Goal: Information Seeking & Learning: Learn about a topic

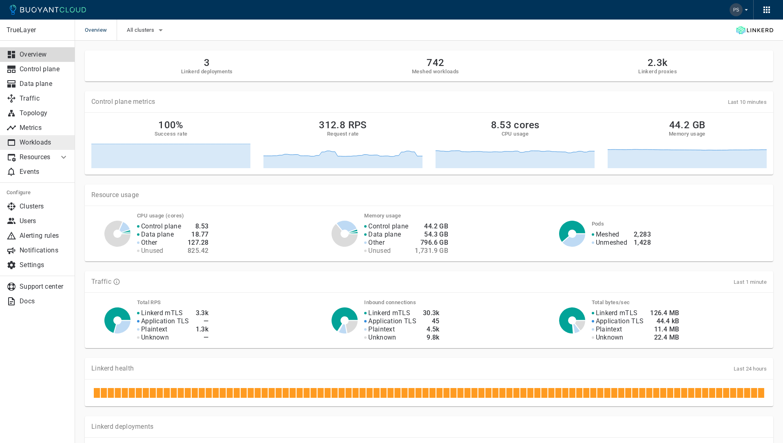
click at [56, 146] on p "Workloads" at bounding box center [44, 143] width 49 height 8
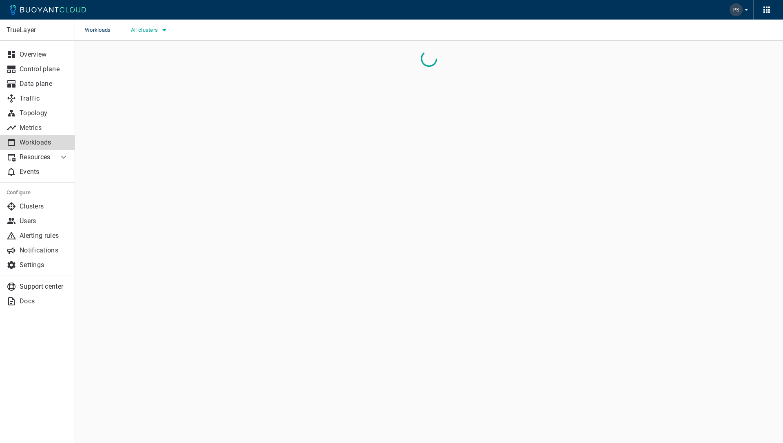
click at [161, 26] on icon "button" at bounding box center [164, 30] width 10 height 10
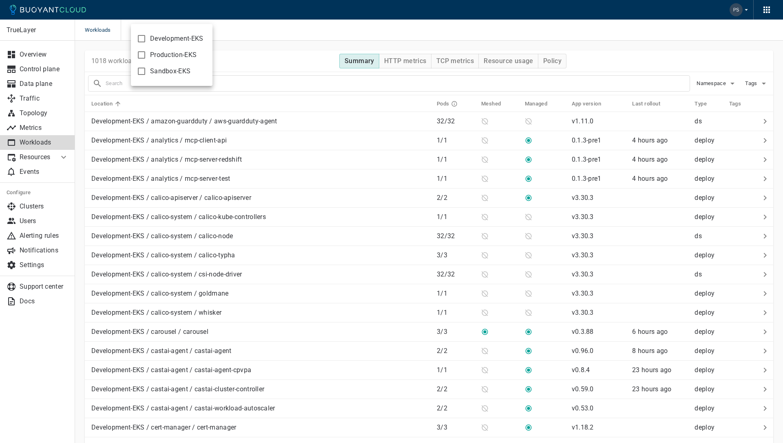
click at [139, 72] on input "Sandbox-EKS" at bounding box center [142, 71] width 10 height 10
checkbox input "true"
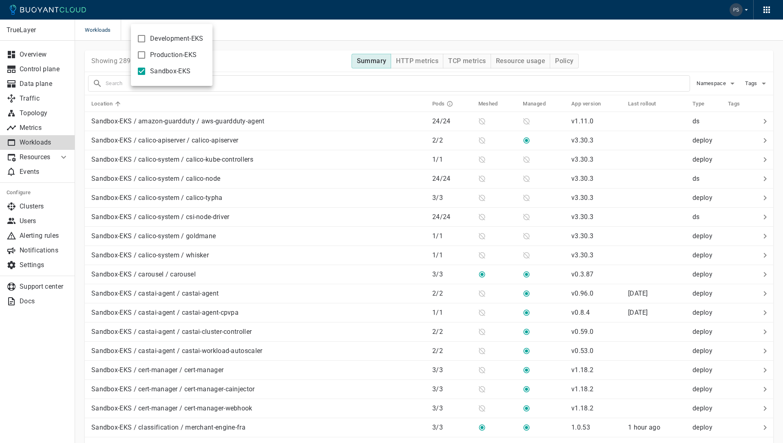
click at [295, 29] on div at bounding box center [391, 221] width 783 height 443
click at [268, 90] on div at bounding box center [389, 83] width 602 height 16
type input "downtime"
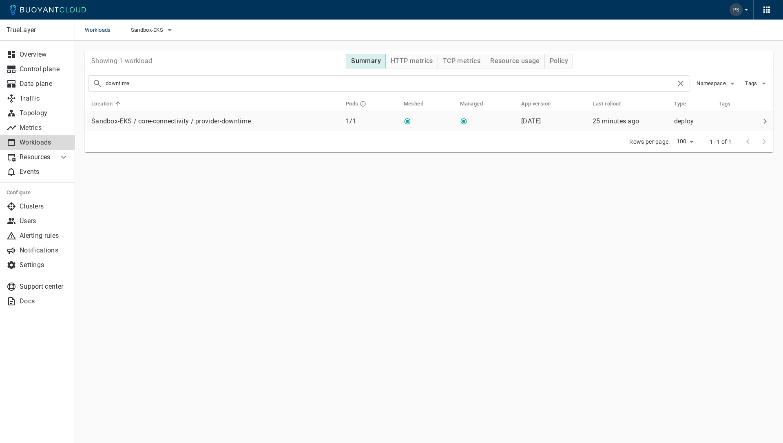
click at [223, 121] on p "Sandbox-EKS / core-connectivity / provider-downtime" at bounding box center [170, 121] width 159 height 8
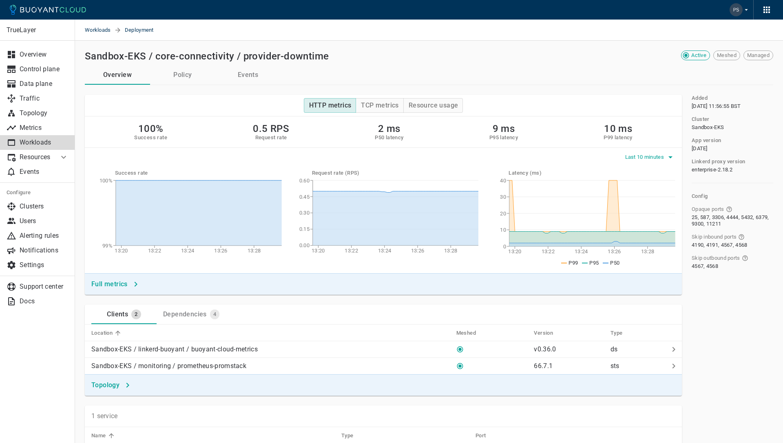
click at [649, 156] on span "Last 10 minutes" at bounding box center [645, 157] width 41 height 7
click at [662, 190] on li "Last 1 hour" at bounding box center [655, 188] width 62 height 15
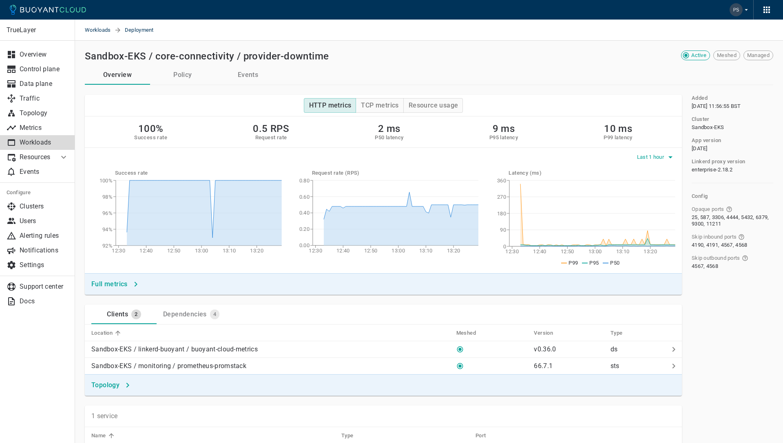
click at [648, 159] on span "Last 1 hour" at bounding box center [651, 157] width 29 height 7
click at [672, 204] on li "Last 6 hours" at bounding box center [667, 203] width 62 height 15
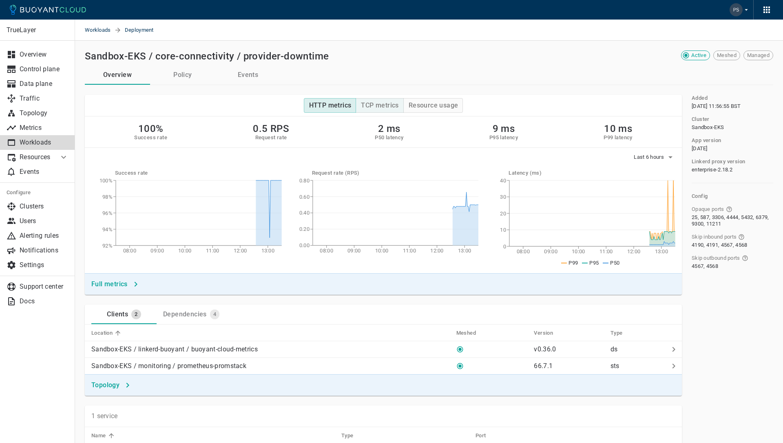
click at [384, 106] on h4 "TCP metrics" at bounding box center [379, 105] width 37 height 8
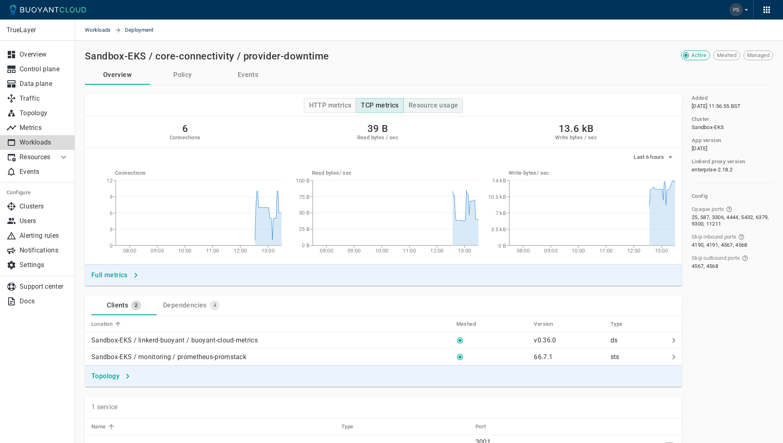
click at [428, 107] on h4 "Resource usage" at bounding box center [433, 105] width 50 height 8
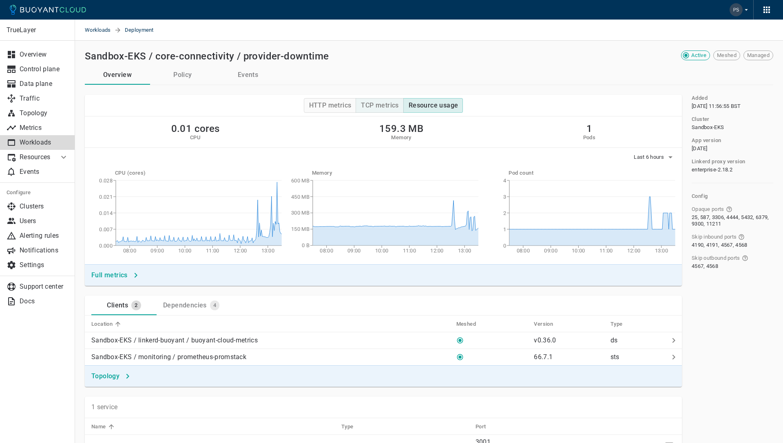
click at [393, 106] on h4 "TCP metrics" at bounding box center [379, 105] width 37 height 8
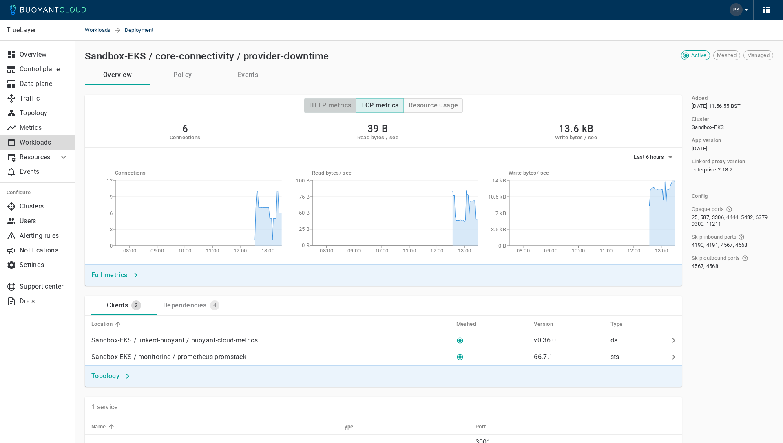
click at [350, 105] on h4 "HTTP metrics" at bounding box center [330, 105] width 42 height 8
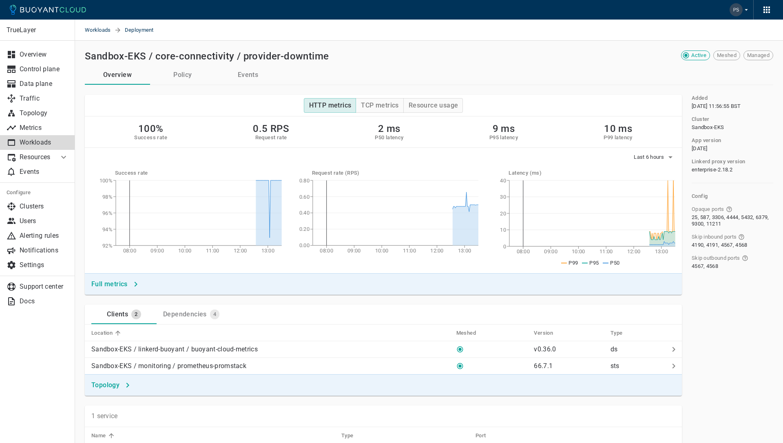
scroll to position [106, 0]
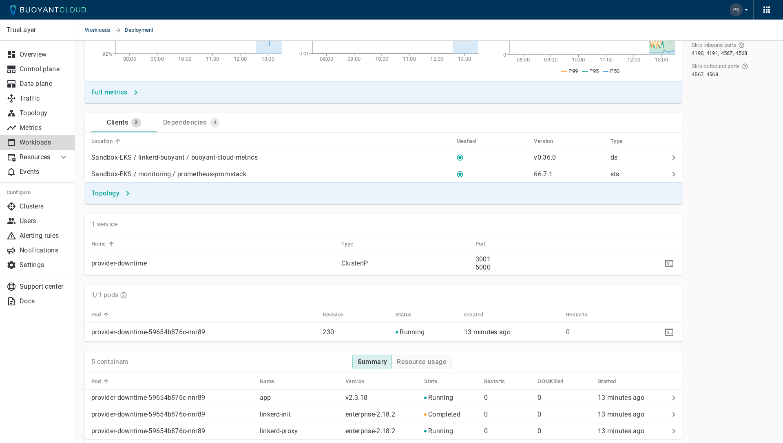
scroll to position [176, 0]
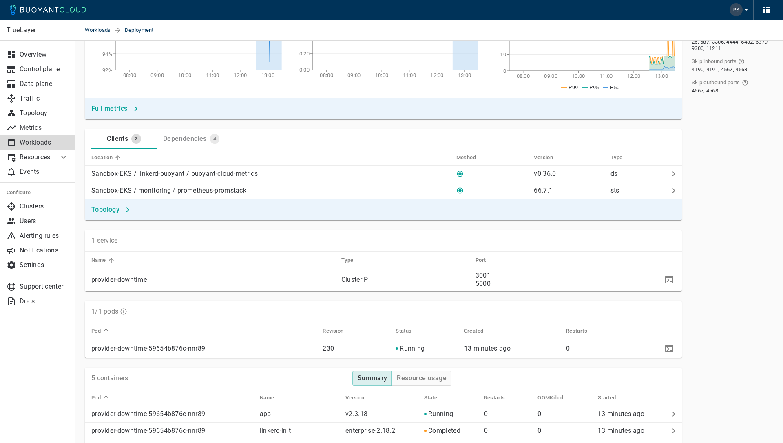
drag, startPoint x: 193, startPoint y: 143, endPoint x: 160, endPoint y: 142, distance: 32.6
click at [193, 143] on div "Dependencies" at bounding box center [183, 137] width 47 height 11
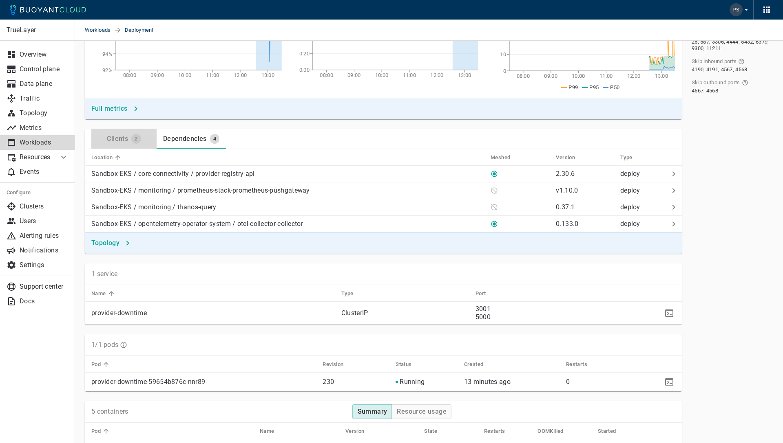
click at [109, 137] on div "Clients" at bounding box center [116, 137] width 24 height 11
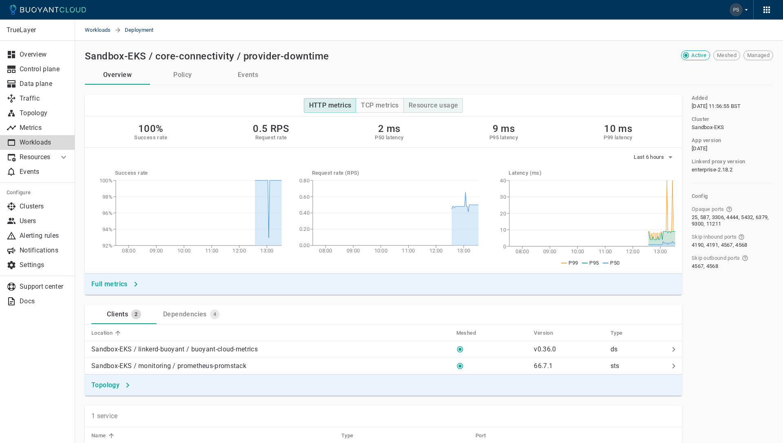
drag, startPoint x: 377, startPoint y: 101, endPoint x: 413, endPoint y: 102, distance: 35.9
click at [377, 101] on h4 "TCP metrics" at bounding box center [379, 105] width 37 height 8
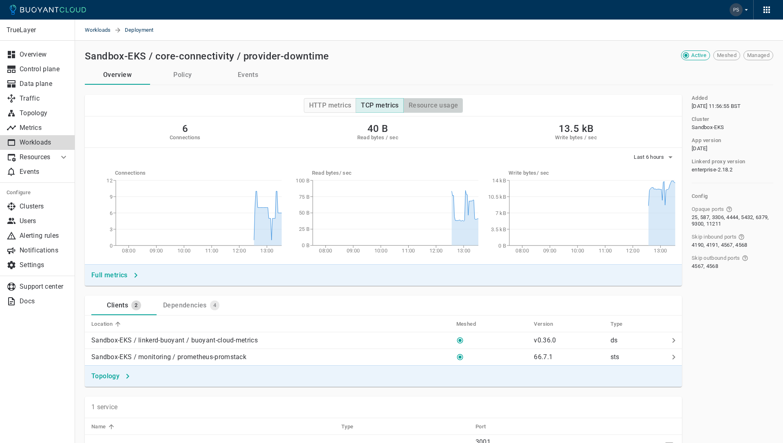
click at [435, 103] on h4 "Resource usage" at bounding box center [433, 105] width 50 height 8
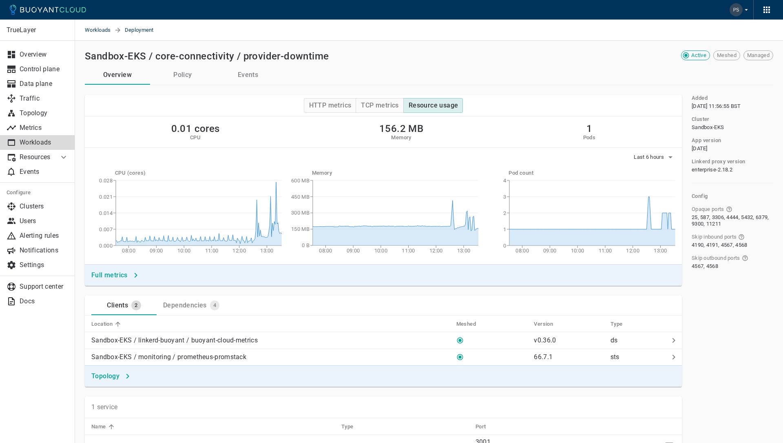
type button "Resource usage"
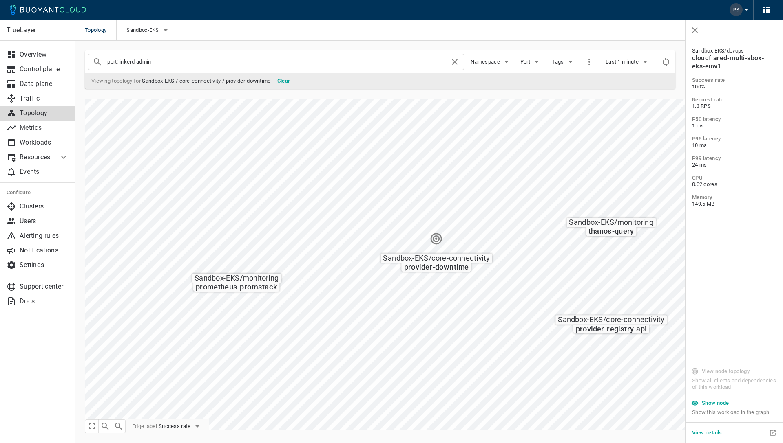
click at [331, 22] on div "Topology Sandbox-EKS" at bounding box center [429, 30] width 708 height 21
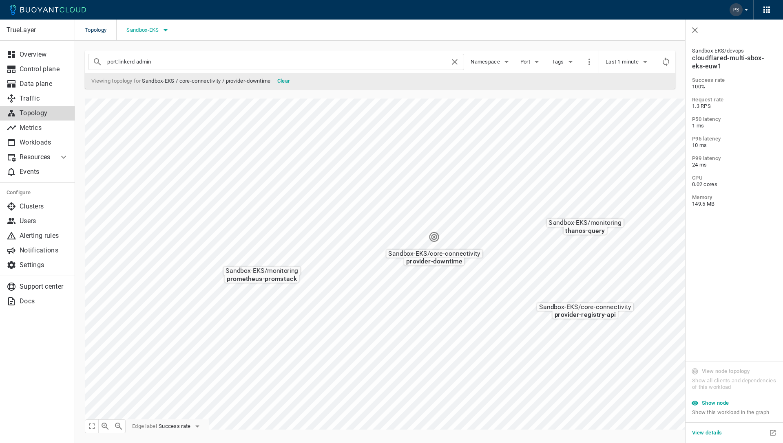
click at [152, 32] on span "Sandbox-EKS" at bounding box center [143, 30] width 34 height 7
drag, startPoint x: 141, startPoint y: 39, endPoint x: 142, endPoint y: 57, distance: 18.8
click at [141, 39] on input "Development-EKS" at bounding box center [138, 39] width 10 height 10
checkbox input "true"
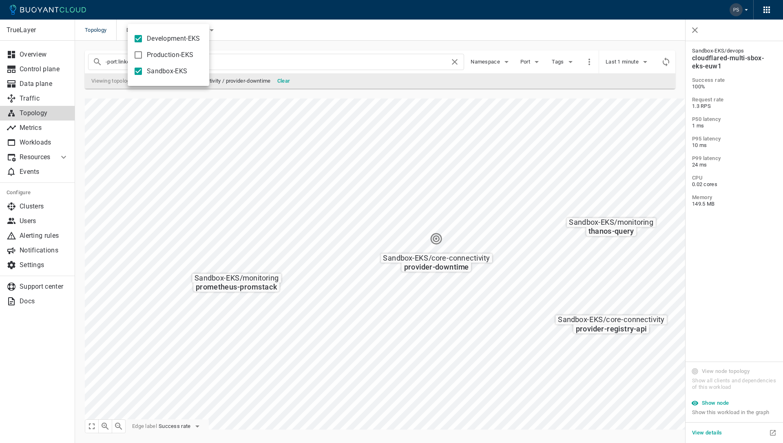
click at [138, 71] on input "Sandbox-EKS" at bounding box center [138, 71] width 10 height 10
checkbox input "false"
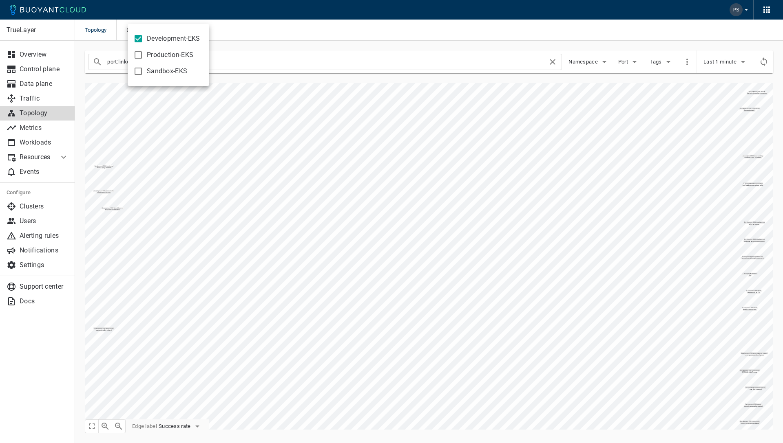
drag, startPoint x: 207, startPoint y: 201, endPoint x: 367, endPoint y: 203, distance: 159.8
click at [367, 203] on div at bounding box center [391, 221] width 783 height 443
click at [779, 180] on div "TrueLayer Overview Control plane Data plane Traffic Topology Metrics Workloads …" at bounding box center [429, 242] width 708 height 402
click at [782, 198] on html "Topology Development-EKS TrueLayer Overview Control plane Data plane Traffic To…" at bounding box center [391, 221] width 783 height 443
click at [117, 426] on icon "button" at bounding box center [118, 426] width 7 height 7
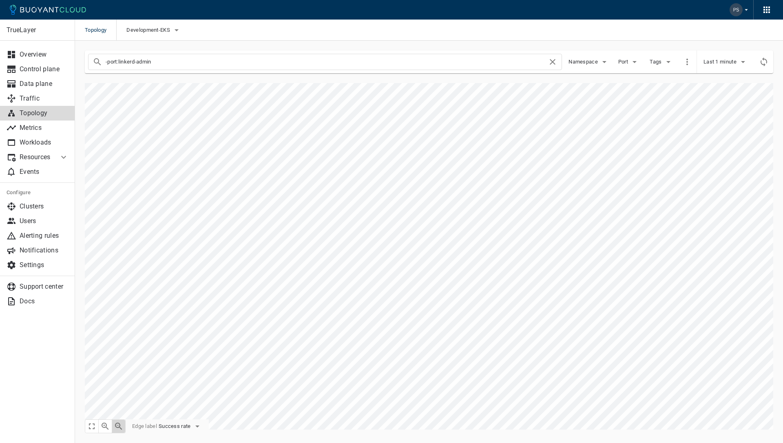
click at [117, 426] on icon "button" at bounding box center [118, 426] width 7 height 7
drag, startPoint x: 105, startPoint y: 427, endPoint x: 110, endPoint y: 427, distance: 4.9
click at [105, 427] on icon "button" at bounding box center [105, 427] width 10 height 10
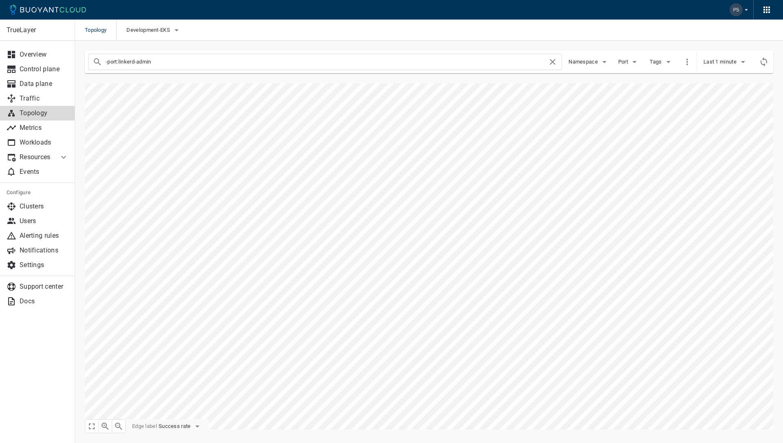
click at [114, 427] on icon "button" at bounding box center [119, 427] width 10 height 10
click at [145, 397] on div "Development-EKS / opentelemetry-operator-system otel-collector-collector Develo…" at bounding box center [424, 251] width 698 height 357
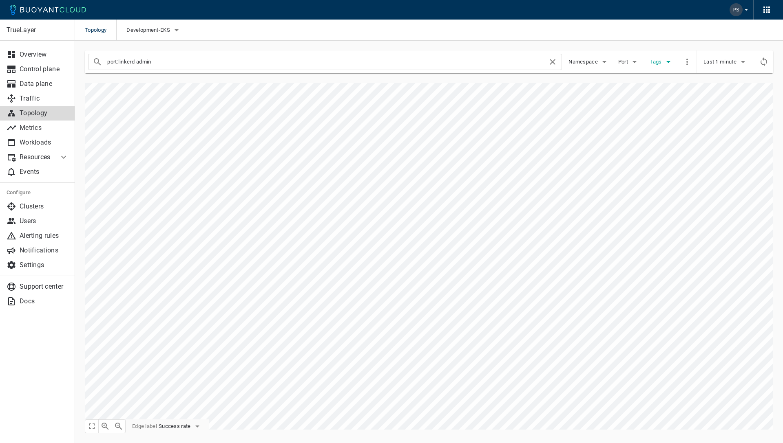
click at [656, 59] on span "Tags" at bounding box center [655, 62] width 13 height 7
click at [659, 40] on div at bounding box center [391, 221] width 783 height 443
click at [632, 61] on icon "button" at bounding box center [634, 62] width 10 height 10
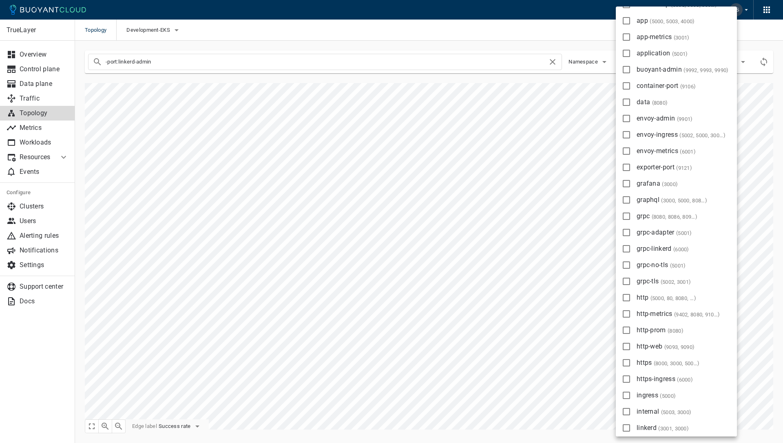
scroll to position [223, 0]
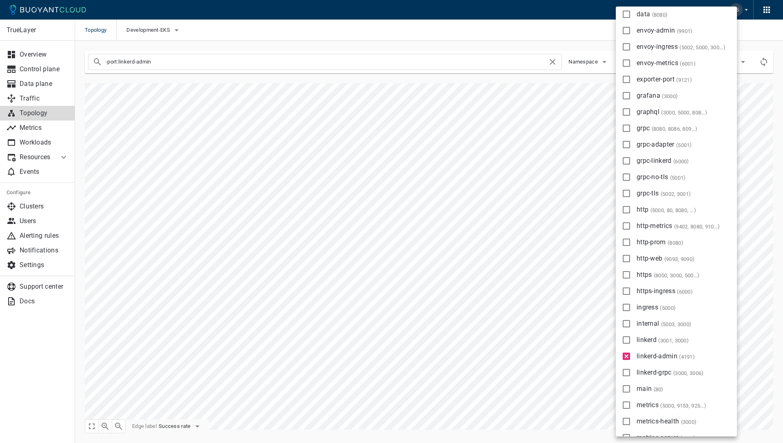
click at [575, 27] on div at bounding box center [391, 221] width 783 height 443
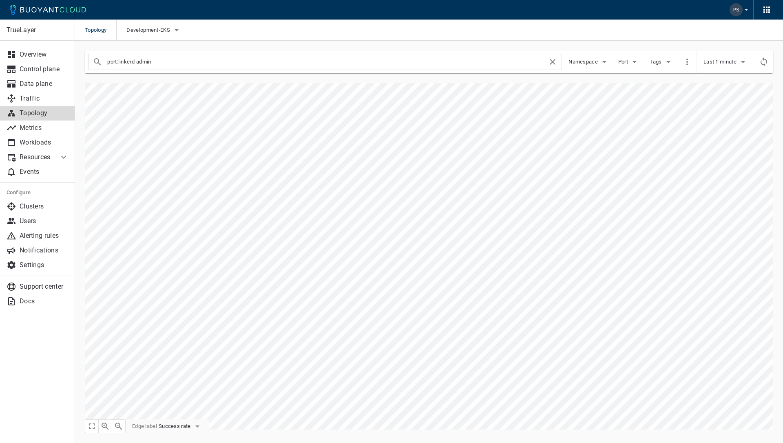
click at [592, 66] on button "Namespace" at bounding box center [588, 62] width 41 height 12
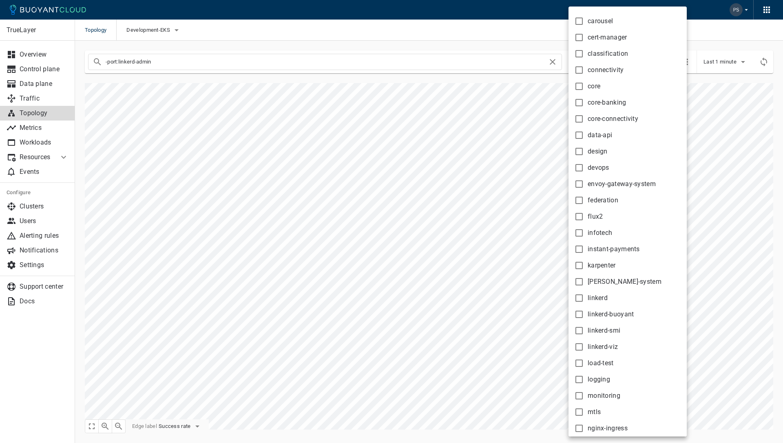
click at [593, 63] on label "connectivity" at bounding box center [596, 70] width 53 height 16
click at [584, 65] on input "connectivity" at bounding box center [579, 70] width 10 height 10
checkbox input "true"
type input "-port:linkerd-admin namespace:connectivity"
click at [579, 121] on input "core-connectivity" at bounding box center [579, 119] width 10 height 10
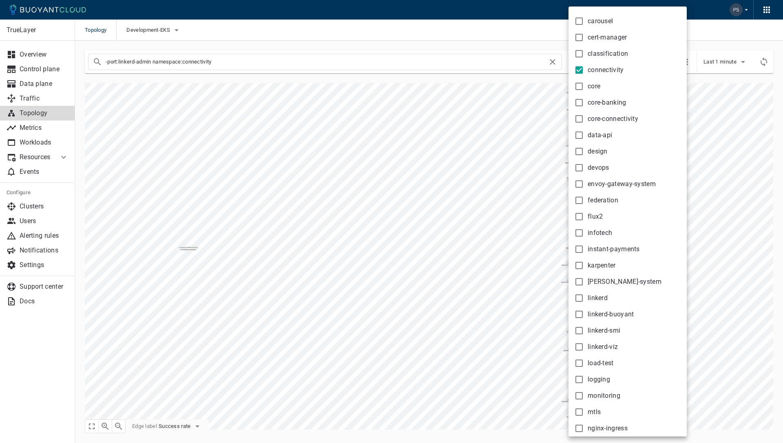
checkbox input "true"
type input "-port:linkerd-admin namespace:connectivity namespace:core-connectivity"
click at [445, 26] on div at bounding box center [391, 221] width 783 height 443
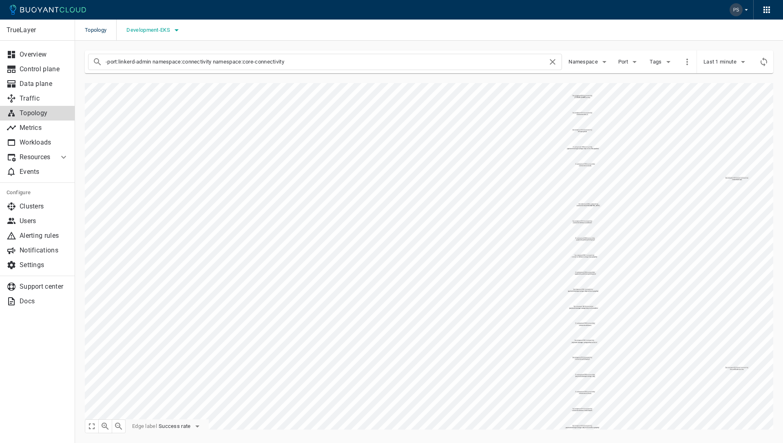
click at [152, 30] on span "Development-EKS" at bounding box center [148, 30] width 45 height 7
click at [257, 30] on div at bounding box center [391, 221] width 783 height 443
click at [39, 109] on p "Topology" at bounding box center [44, 113] width 49 height 8
click at [39, 103] on link "Traffic" at bounding box center [37, 98] width 75 height 15
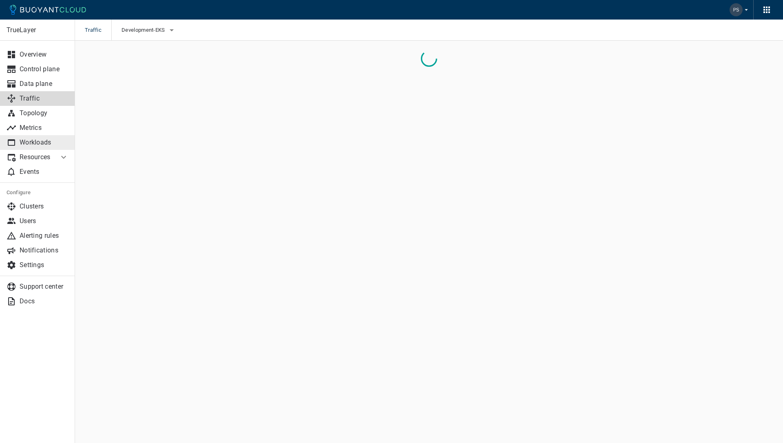
click at [36, 141] on p "Workloads" at bounding box center [44, 143] width 49 height 8
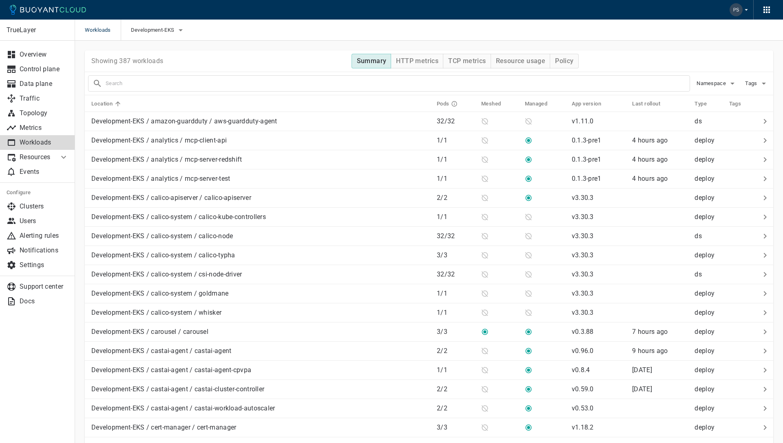
click at [214, 88] on input "text" at bounding box center [398, 83] width 584 height 11
type input "downtime"
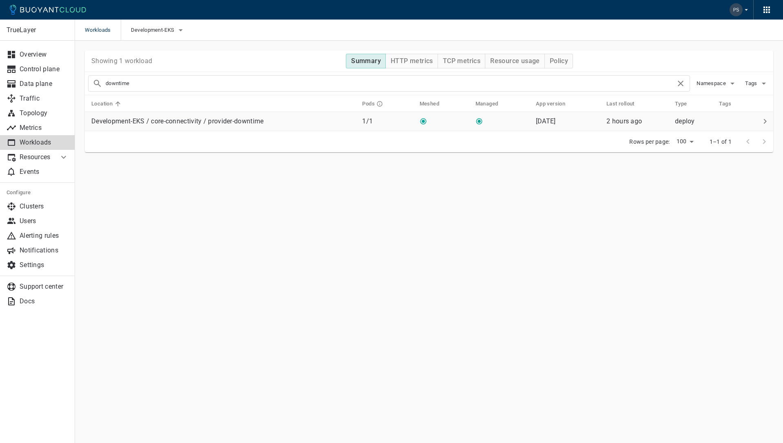
click at [224, 119] on p "Development-EKS / core-connectivity / provider-downtime" at bounding box center [177, 121] width 172 height 8
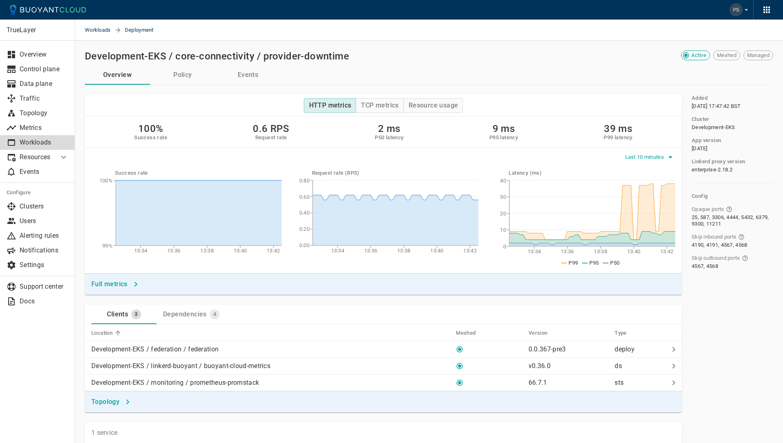
click at [645, 155] on span "Last 10 minutes" at bounding box center [645, 157] width 41 height 7
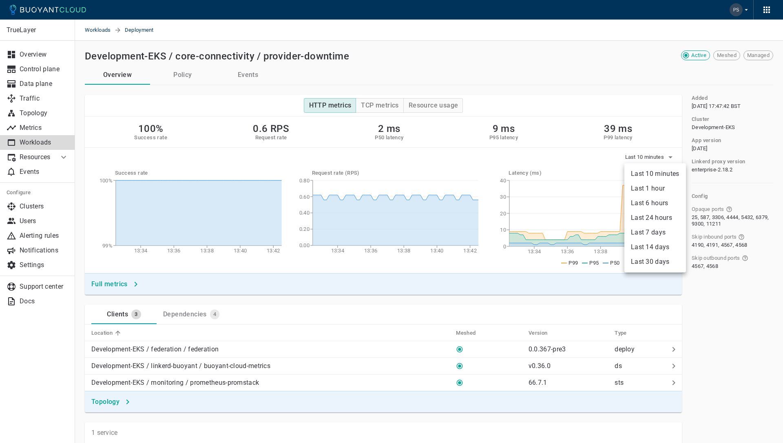
click at [663, 203] on li "Last 6 hours" at bounding box center [655, 203] width 62 height 15
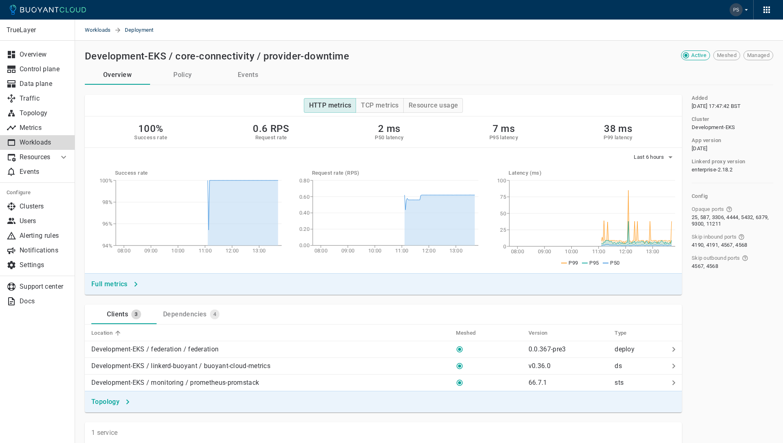
click at [595, 71] on div "Overview Policy Events" at bounding box center [429, 75] width 688 height 20
drag, startPoint x: 752, startPoint y: 56, endPoint x: 712, endPoint y: 56, distance: 40.4
click at [752, 56] on span "Managed" at bounding box center [757, 55] width 29 height 7
click at [653, 156] on span "Last 6 hours" at bounding box center [649, 157] width 32 height 7
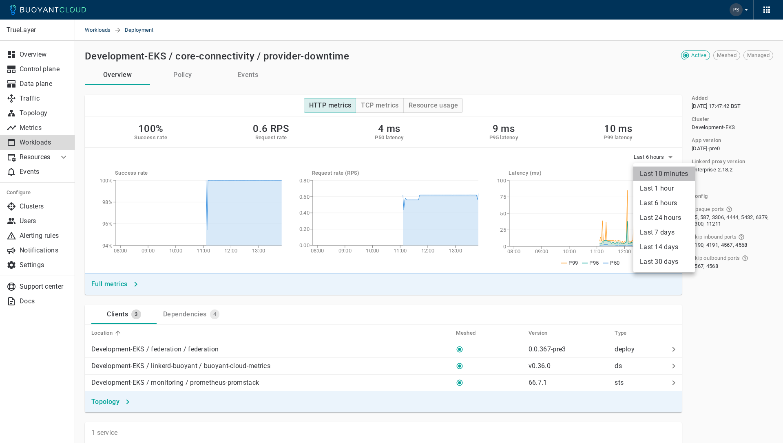
click at [658, 176] on li "Last 10 minutes" at bounding box center [664, 174] width 62 height 15
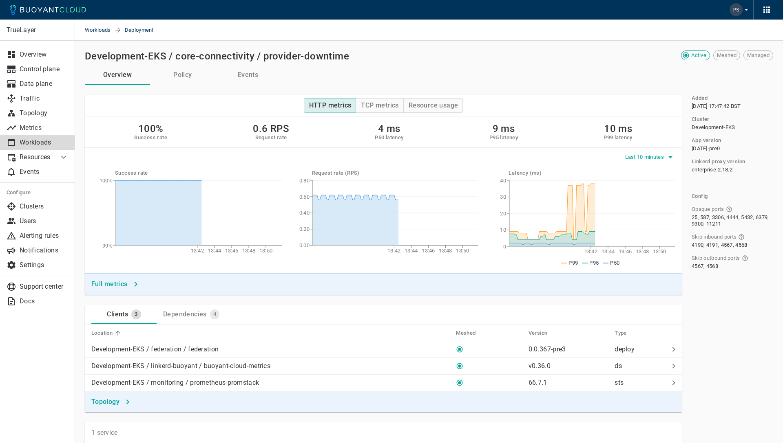
click at [643, 159] on span "Last 10 minutes" at bounding box center [645, 157] width 41 height 7
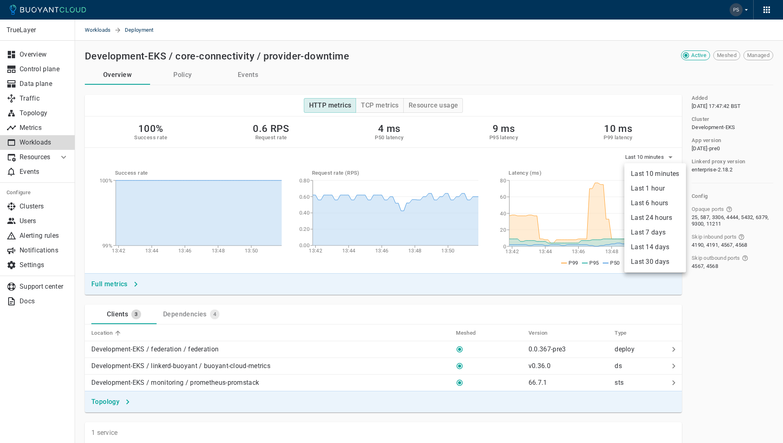
click at [652, 187] on li "Last 1 hour" at bounding box center [655, 188] width 62 height 15
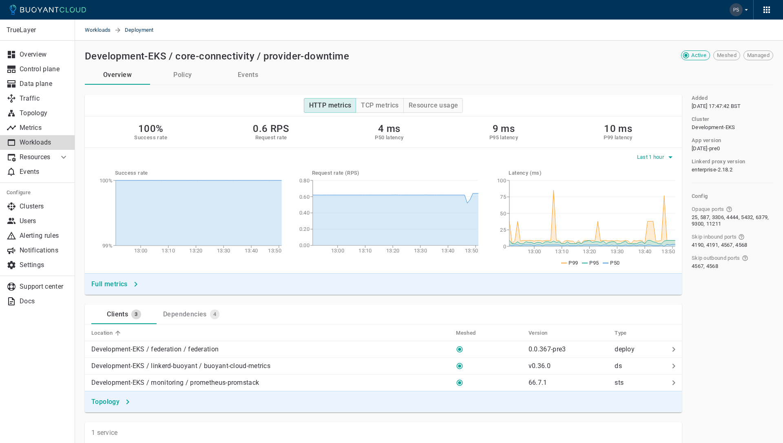
click at [662, 159] on span "Last 1 hour" at bounding box center [651, 157] width 29 height 7
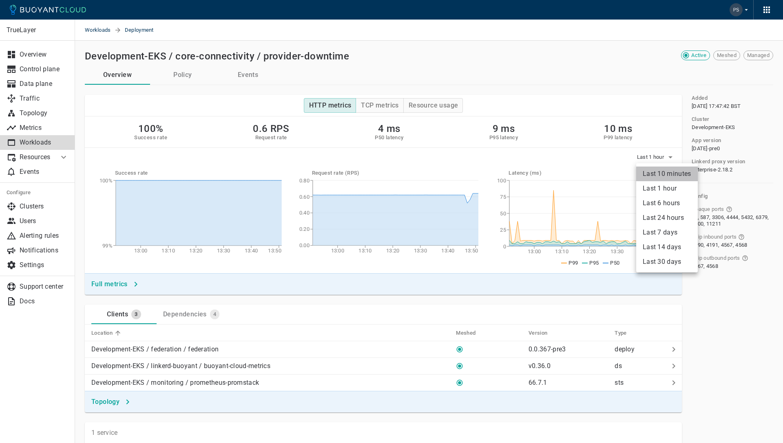
click at [653, 173] on li "Last 10 minutes" at bounding box center [667, 174] width 62 height 15
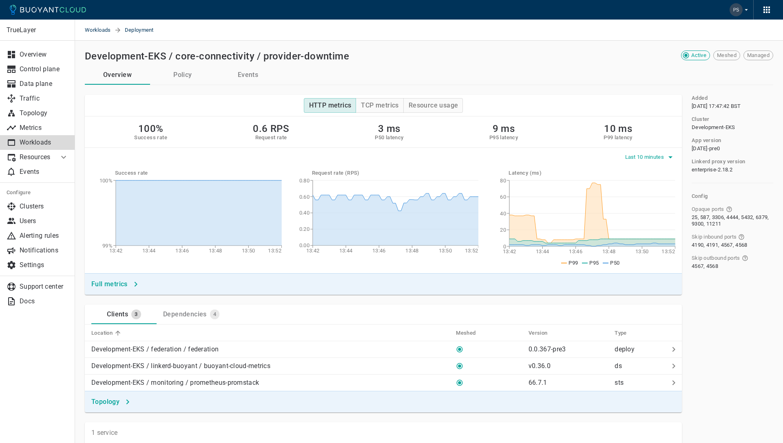
click at [637, 155] on span "Last 10 minutes" at bounding box center [645, 157] width 41 height 7
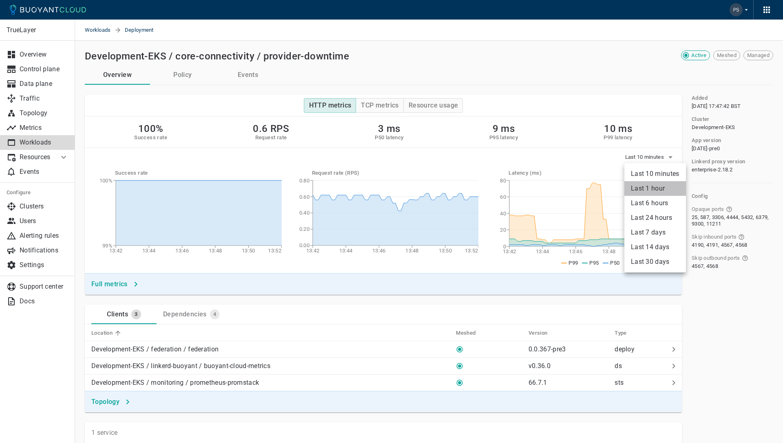
click at [642, 187] on li "Last 1 hour" at bounding box center [655, 188] width 62 height 15
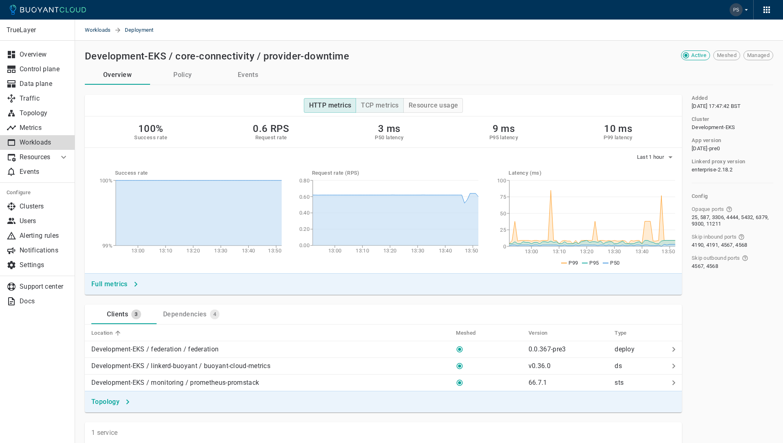
click at [397, 108] on h4 "TCP metrics" at bounding box center [379, 105] width 37 height 8
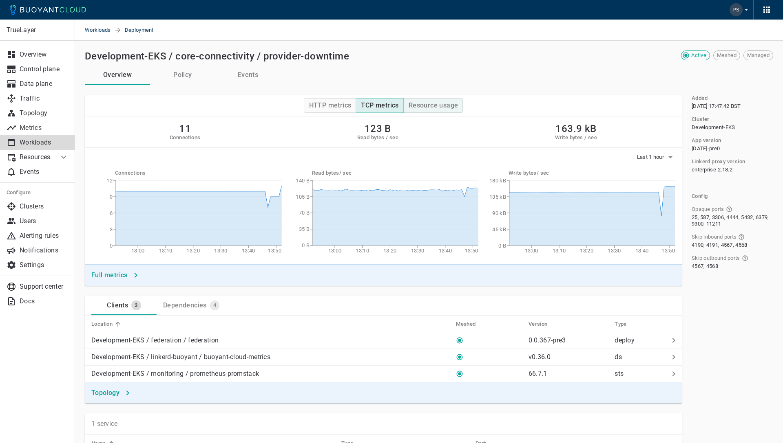
click at [425, 109] on h4 "Resource usage" at bounding box center [433, 105] width 50 height 8
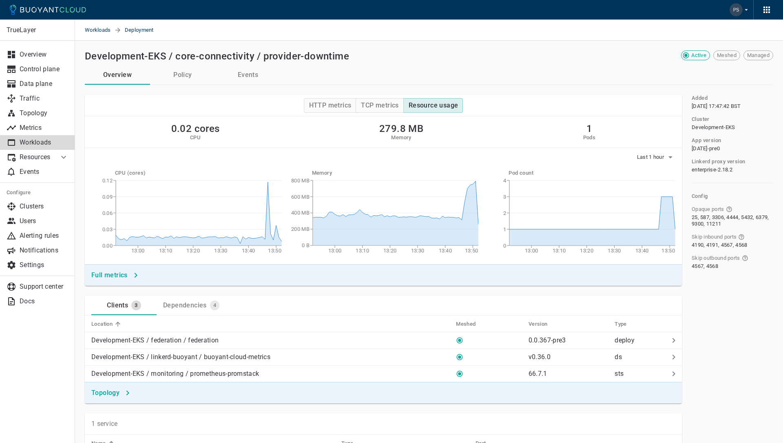
drag, startPoint x: 593, startPoint y: 61, endPoint x: 663, endPoint y: 66, distance: 70.3
click at [593, 61] on div "Development-EKS / core-connectivity / provider-downtime" at bounding box center [361, 54] width 559 height 15
click at [388, 109] on h4 "TCP metrics" at bounding box center [379, 105] width 37 height 8
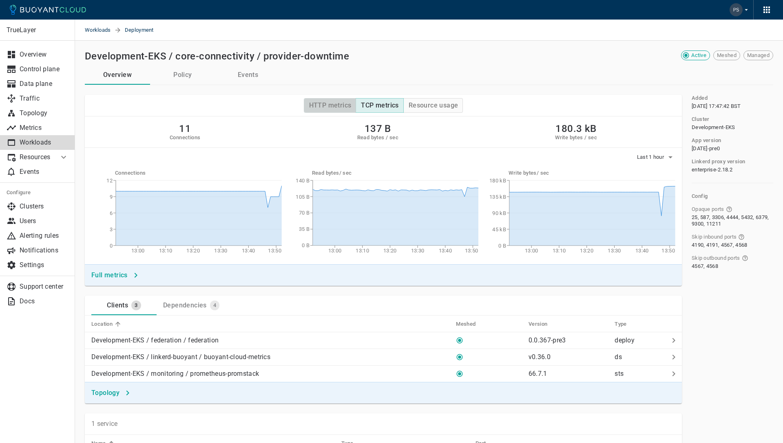
click at [340, 107] on h4 "HTTP metrics" at bounding box center [330, 105] width 42 height 8
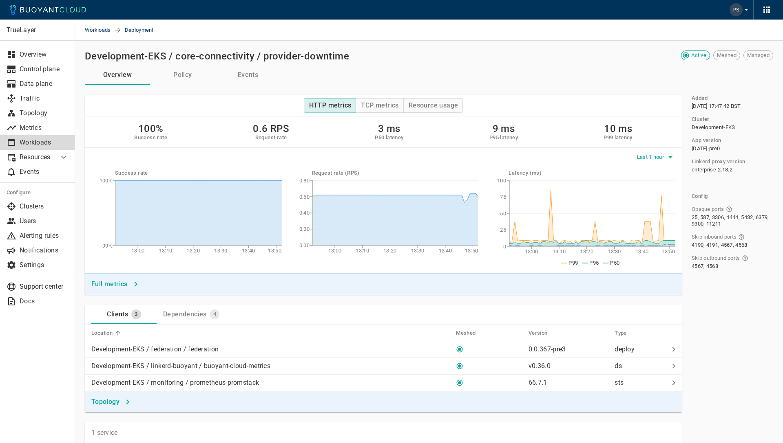
click at [649, 154] on span "Last 1 hour" at bounding box center [651, 157] width 29 height 7
drag, startPoint x: 656, startPoint y: 172, endPoint x: 657, endPoint y: 128, distance: 44.0
click at [656, 172] on li "Last 10 minutes" at bounding box center [667, 174] width 62 height 15
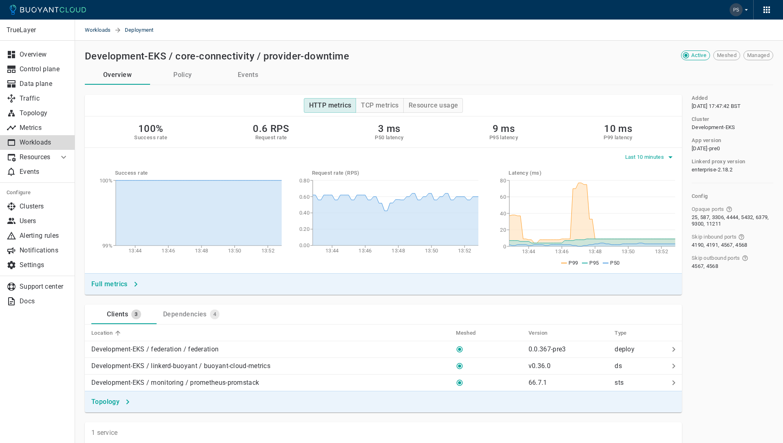
click at [656, 155] on span "Last 10 minutes" at bounding box center [645, 157] width 41 height 7
click at [655, 134] on div at bounding box center [391, 221] width 783 height 443
click at [657, 152] on button "Last 10 minutes" at bounding box center [650, 157] width 51 height 12
click at [654, 187] on li "Last 1 hour" at bounding box center [655, 188] width 62 height 15
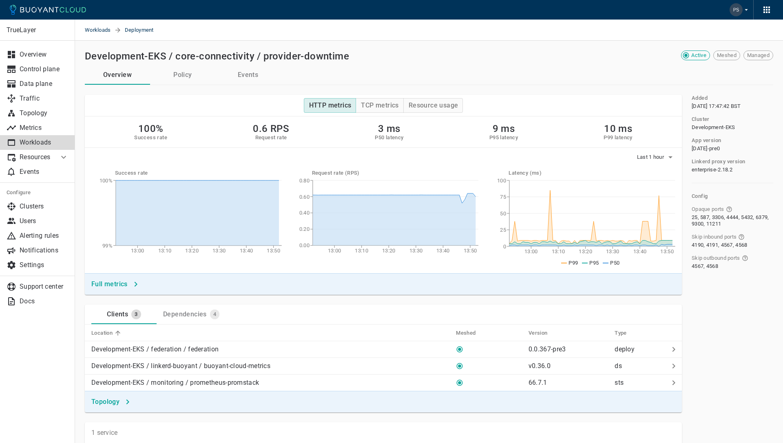
click at [657, 164] on div "Latency (ms) 13:00 13:10 13:20 13:30 13:40 13:50 0 25 50 75 100 P99 P95 P50" at bounding box center [576, 215] width 197 height 104
click at [659, 157] on span "Last 1 hour" at bounding box center [651, 157] width 29 height 7
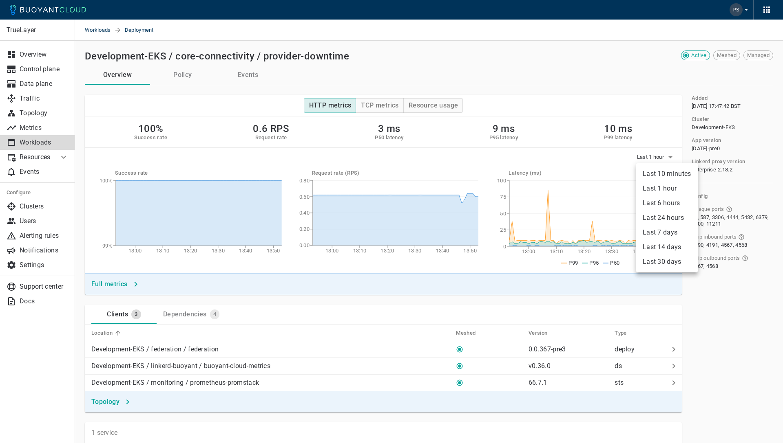
click at [656, 171] on li "Last 10 minutes" at bounding box center [667, 174] width 62 height 15
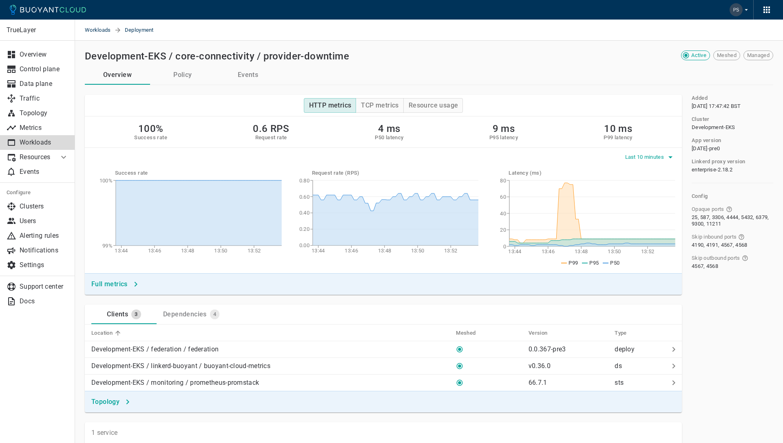
click at [649, 160] on span "Last 10 minutes" at bounding box center [645, 157] width 41 height 7
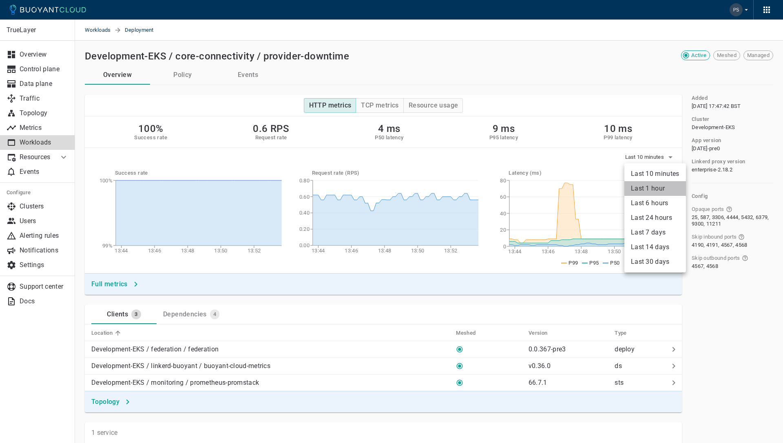
click at [648, 181] on li "Last 1 hour" at bounding box center [655, 188] width 62 height 15
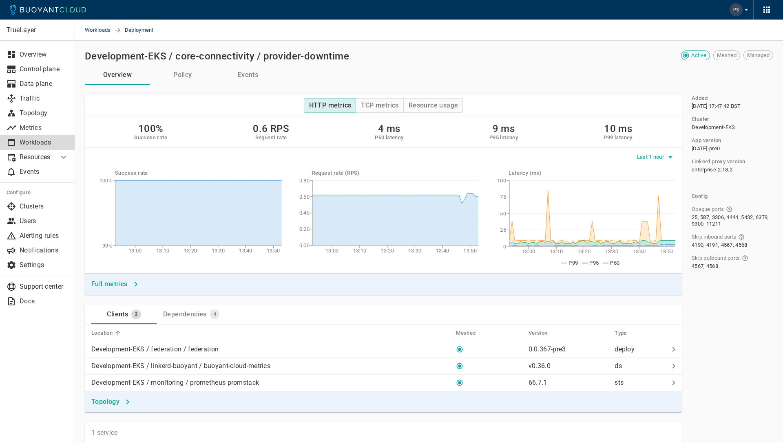
click at [653, 156] on span "Last 1 hour" at bounding box center [651, 157] width 29 height 7
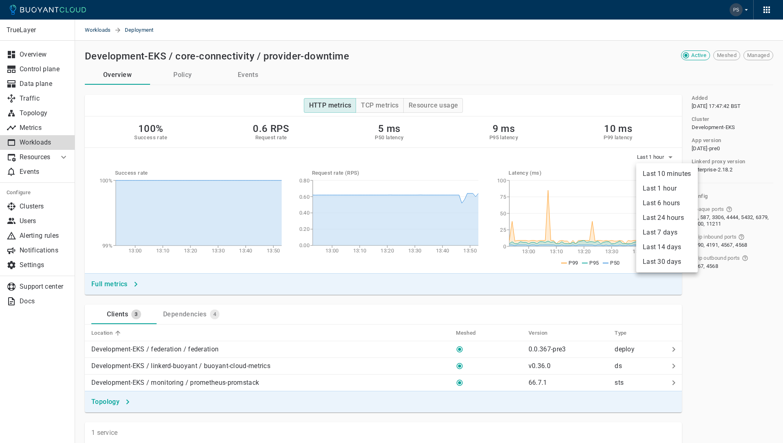
click at [648, 173] on li "Last 10 minutes" at bounding box center [667, 174] width 62 height 15
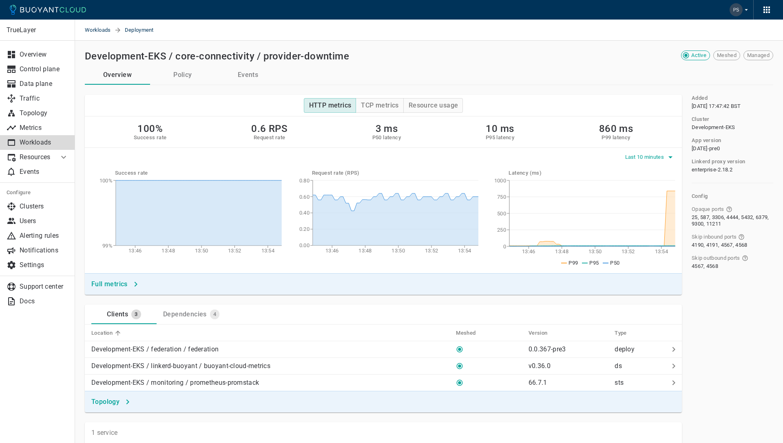
click at [653, 160] on span "Last 10 minutes" at bounding box center [645, 157] width 41 height 7
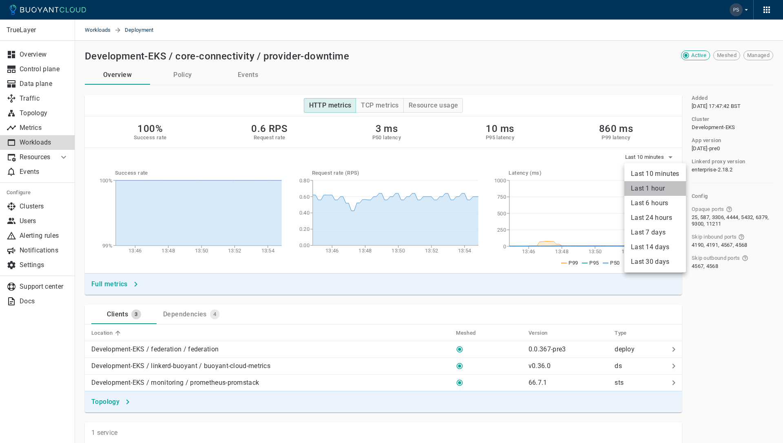
click at [651, 183] on li "Last 1 hour" at bounding box center [655, 188] width 62 height 15
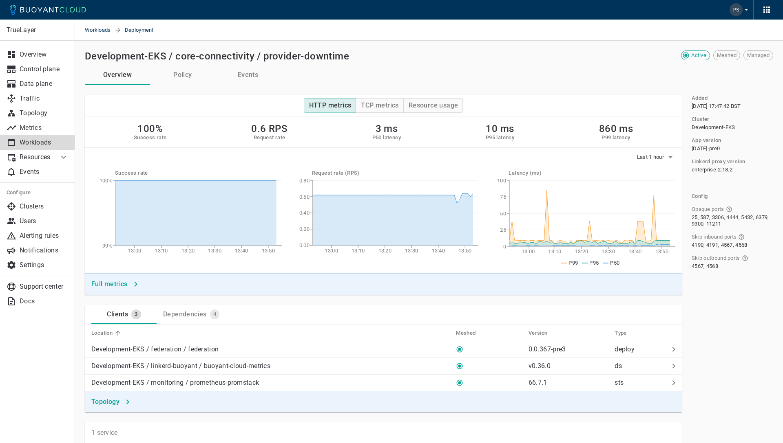
click at [656, 164] on div "Latency (ms) 13:00 13:10 13:20 13:30 13:40 13:50 0 25 50 75 100 P99 P95 P50" at bounding box center [576, 215] width 197 height 104
click at [656, 156] on span "Last 1 hour" at bounding box center [651, 157] width 29 height 7
drag, startPoint x: 653, startPoint y: 173, endPoint x: 655, endPoint y: 161, distance: 11.5
click at [653, 173] on li "Last 10 minutes" at bounding box center [667, 174] width 62 height 15
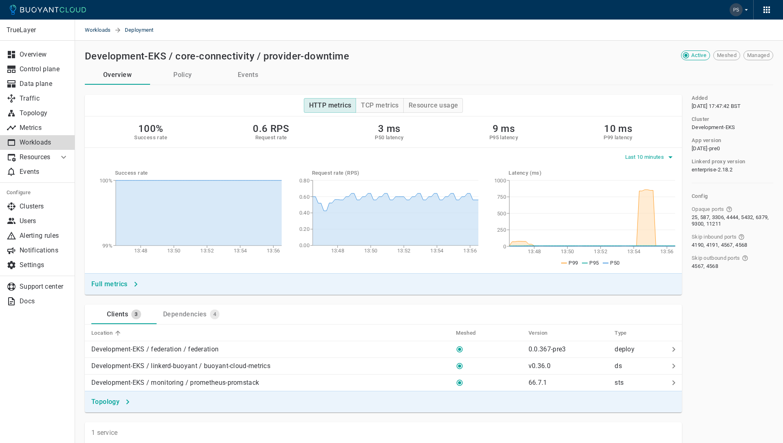
click at [662, 152] on button "Last 10 minutes" at bounding box center [650, 157] width 51 height 12
click at [655, 186] on li "Last 1 hour" at bounding box center [655, 188] width 62 height 15
click at [659, 157] on span "Last 1 hour" at bounding box center [651, 157] width 29 height 7
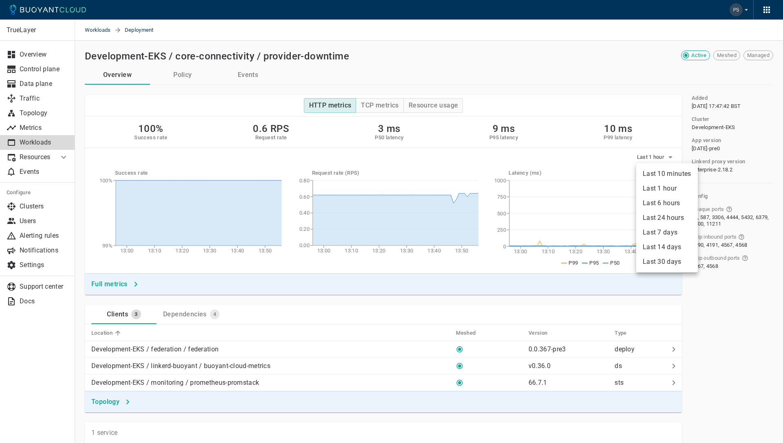
click at [652, 173] on li "Last 10 minutes" at bounding box center [667, 174] width 62 height 15
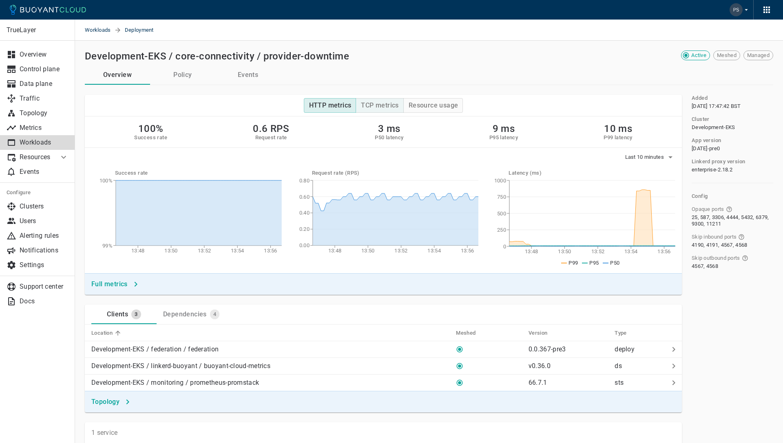
click at [386, 109] on h4 "TCP metrics" at bounding box center [379, 105] width 37 height 8
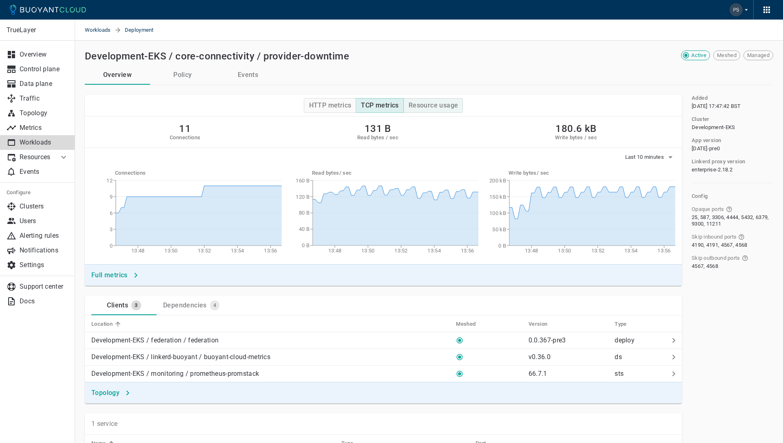
click at [434, 109] on h4 "Resource usage" at bounding box center [433, 105] width 50 height 8
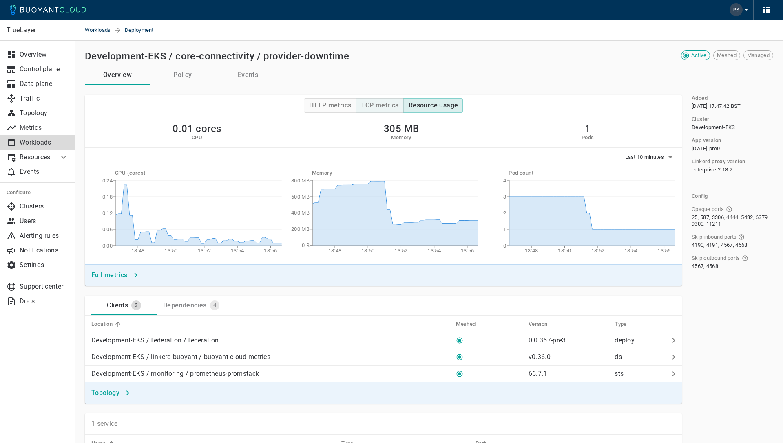
click at [383, 110] on button "TCP metrics" at bounding box center [379, 105] width 48 height 15
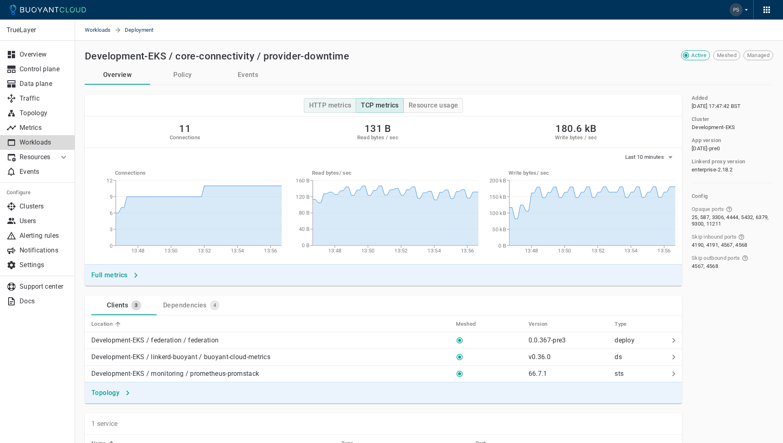
click at [354, 112] on button "HTTP metrics" at bounding box center [330, 105] width 53 height 15
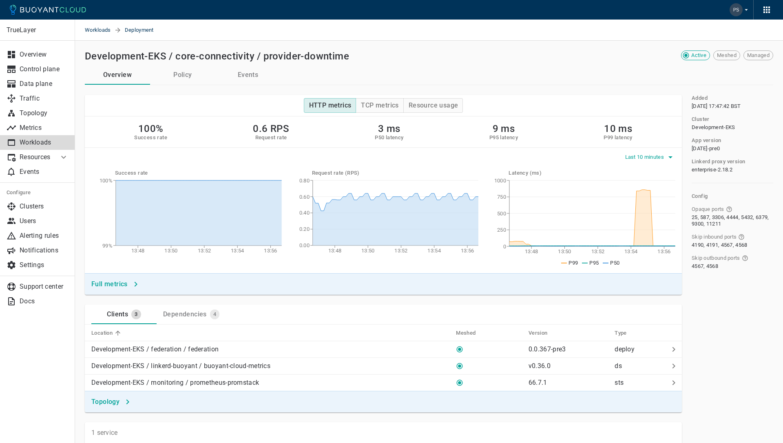
click at [659, 154] on span "Last 10 minutes" at bounding box center [645, 157] width 41 height 7
click at [646, 187] on li "Last 1 hour" at bounding box center [655, 188] width 62 height 15
click at [659, 155] on span "Last 1 hour" at bounding box center [651, 157] width 29 height 7
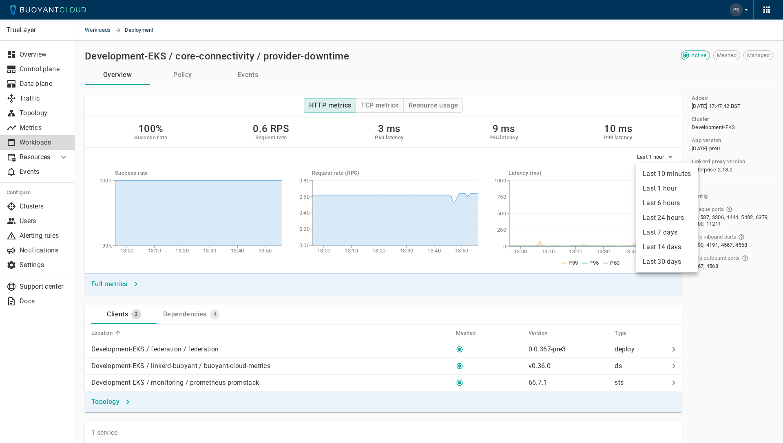
click at [653, 172] on li "Last 10 minutes" at bounding box center [667, 174] width 62 height 15
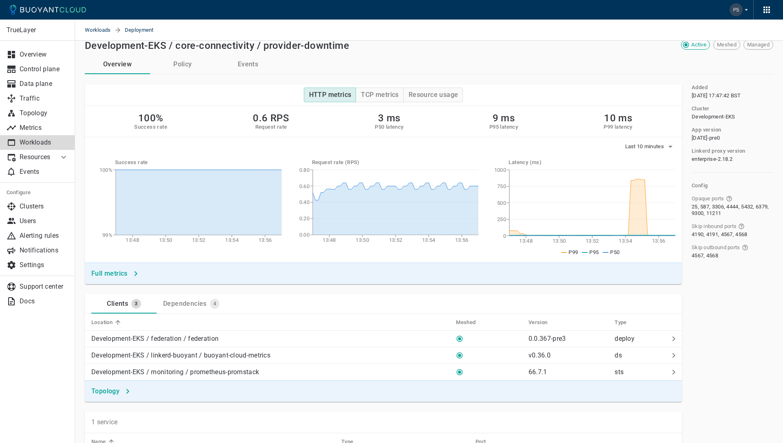
scroll to position [11, 0]
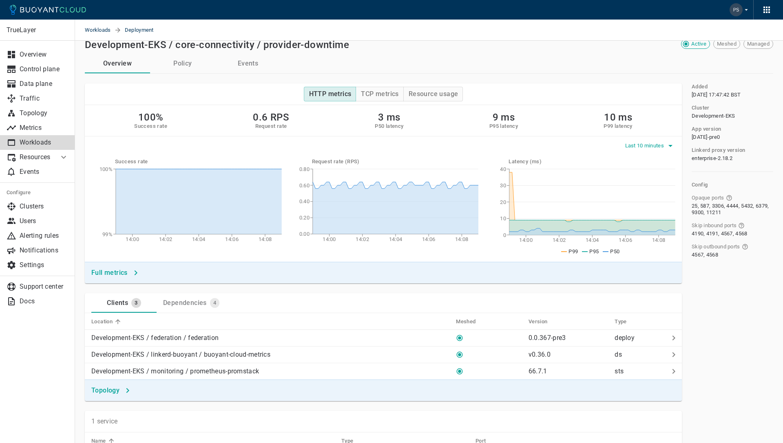
click at [644, 141] on button "Last 10 minutes" at bounding box center [650, 146] width 51 height 12
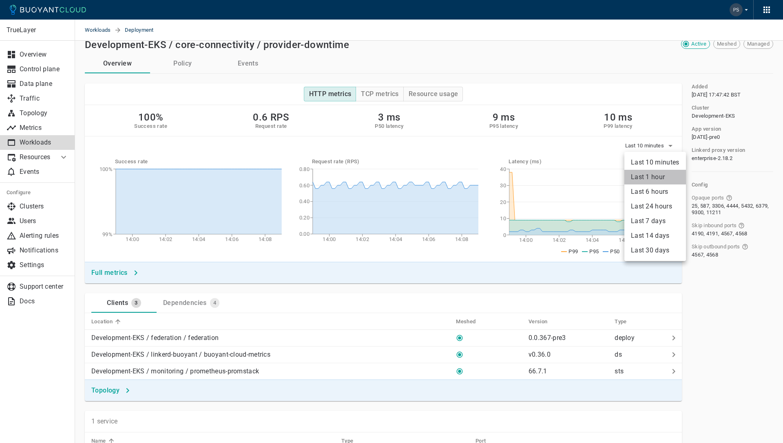
click at [644, 174] on li "Last 1 hour" at bounding box center [655, 177] width 62 height 15
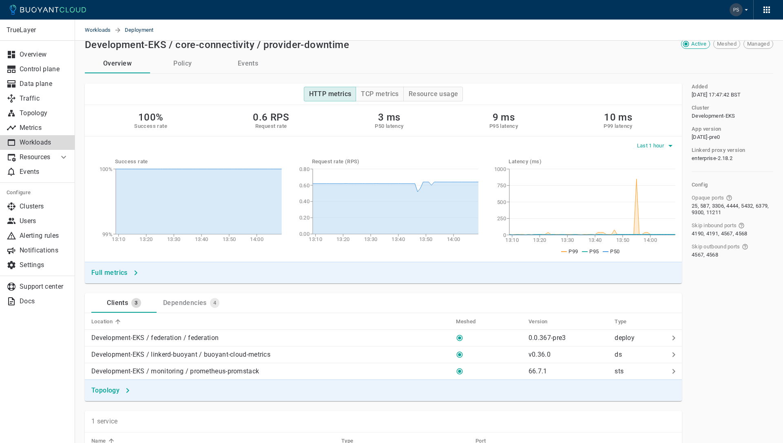
click at [646, 146] on span "Last 1 hour" at bounding box center [651, 146] width 29 height 7
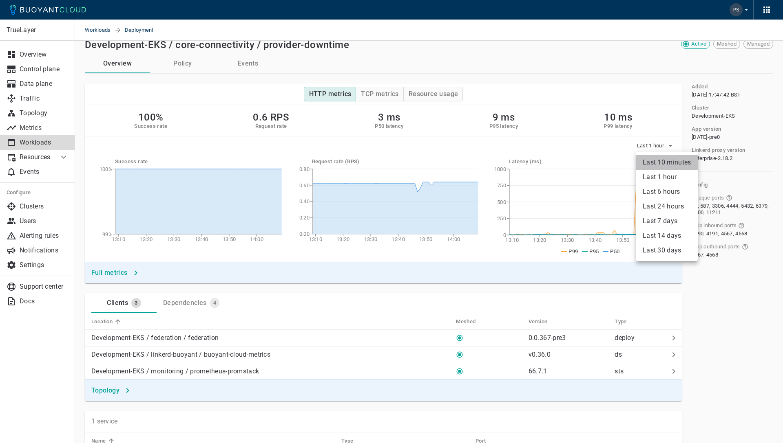
click at [647, 161] on li "Last 10 minutes" at bounding box center [667, 162] width 62 height 15
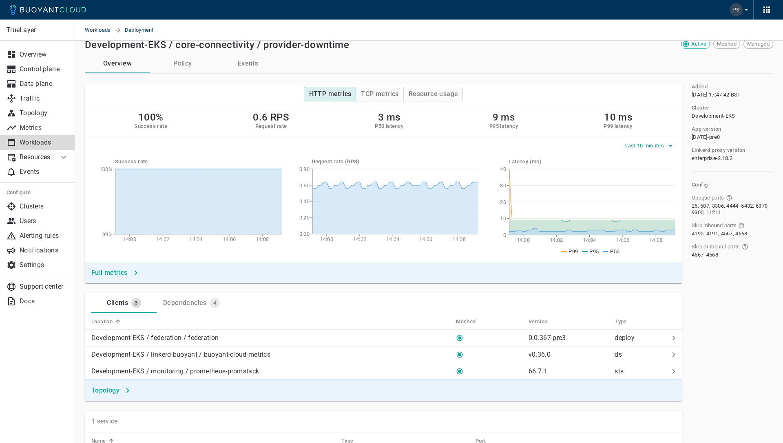
click at [655, 144] on span "Last 10 minutes" at bounding box center [645, 146] width 41 height 7
click at [651, 173] on li "Last 1 hour" at bounding box center [655, 177] width 62 height 15
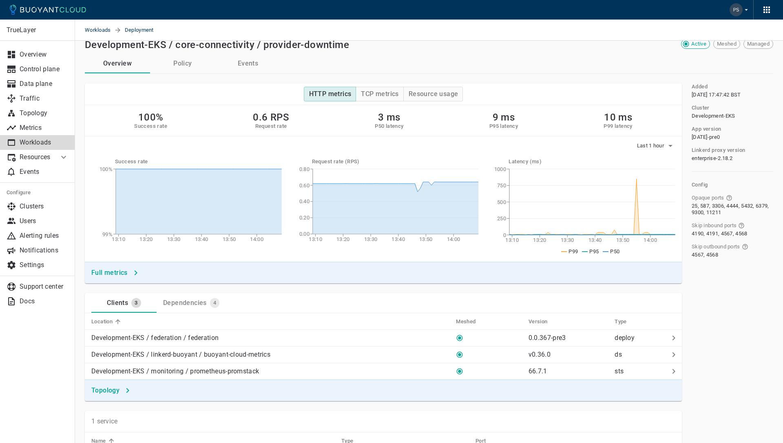
drag, startPoint x: 410, startPoint y: 29, endPoint x: 273, endPoint y: 3, distance: 139.3
click at [410, 29] on div "Workloads Deployment" at bounding box center [429, 30] width 708 height 21
click at [655, 147] on span "Last 1 hour" at bounding box center [651, 146] width 29 height 7
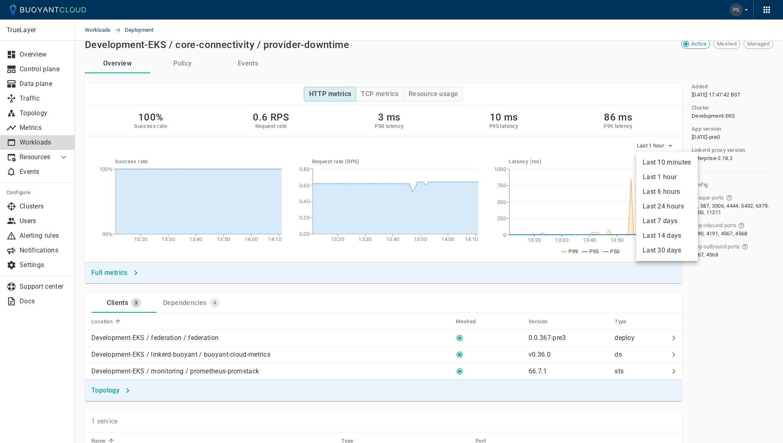
click at [666, 203] on li "Last 24 hours" at bounding box center [667, 206] width 62 height 15
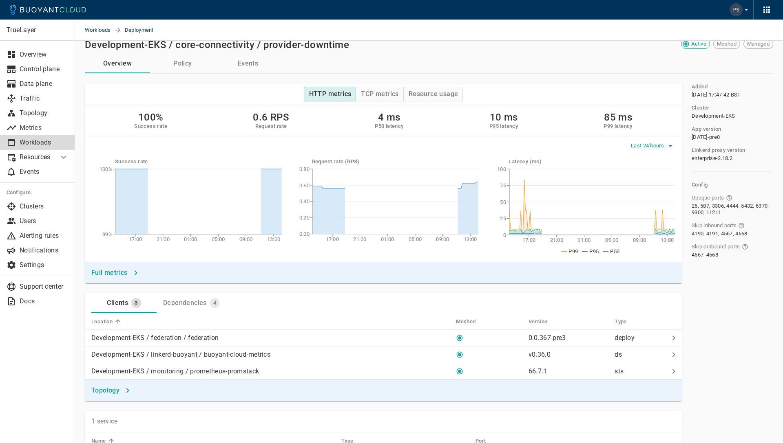
click at [654, 146] on span "Last 24 hours" at bounding box center [648, 146] width 35 height 7
click at [658, 175] on li "Last 1 hour" at bounding box center [661, 177] width 62 height 15
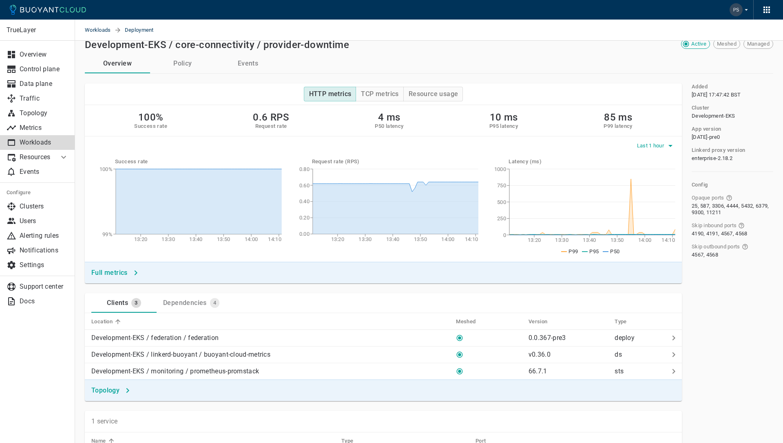
click at [658, 146] on span "Last 1 hour" at bounding box center [651, 146] width 29 height 7
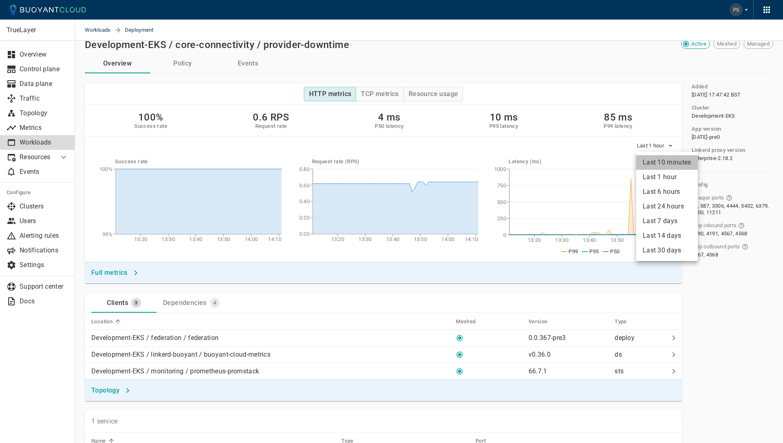
click at [656, 167] on li "Last 10 minutes" at bounding box center [667, 162] width 62 height 15
